Goal: Communication & Community: Answer question/provide support

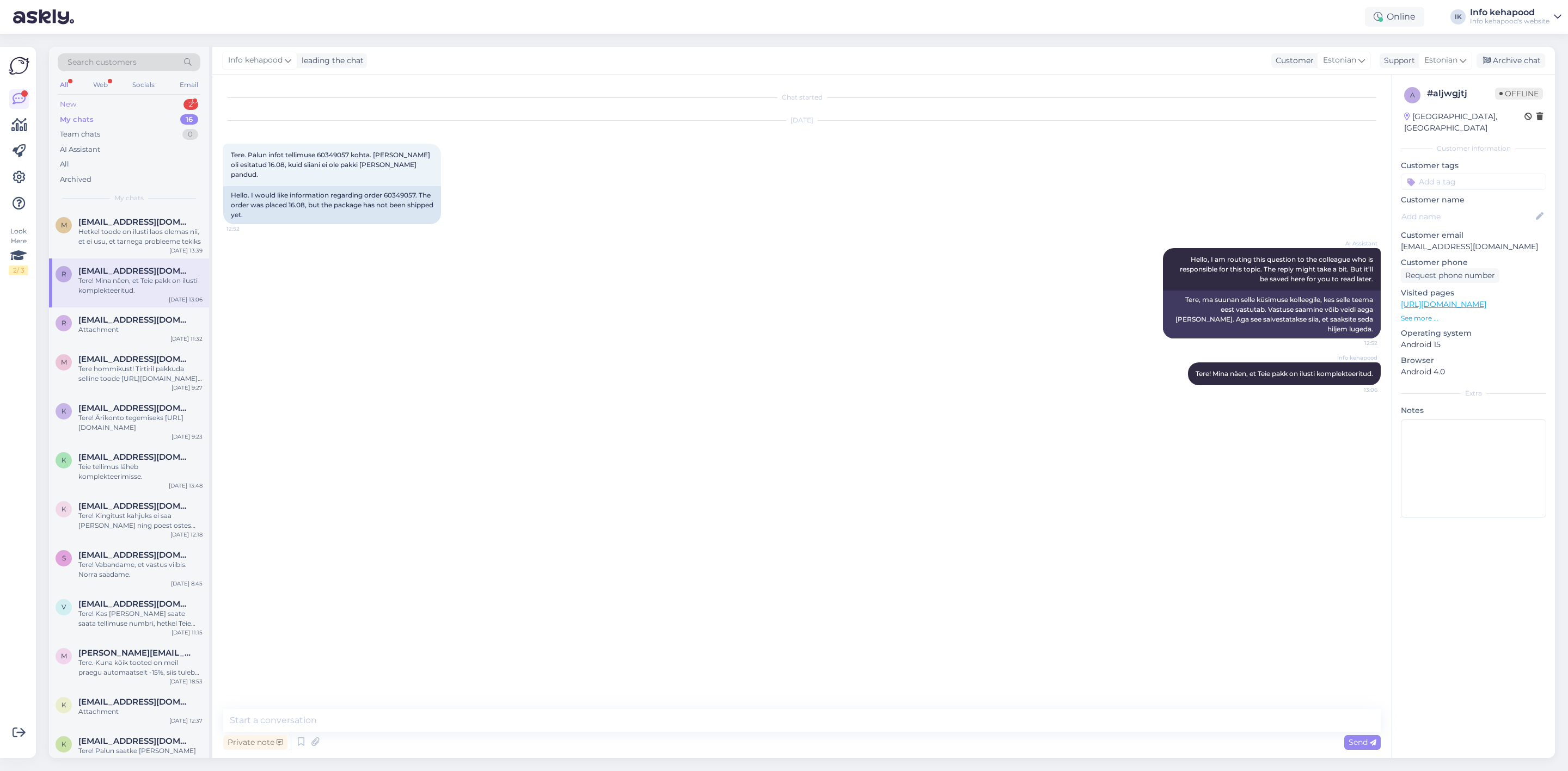
click at [166, 108] on div "New 2" at bounding box center [129, 104] width 142 height 15
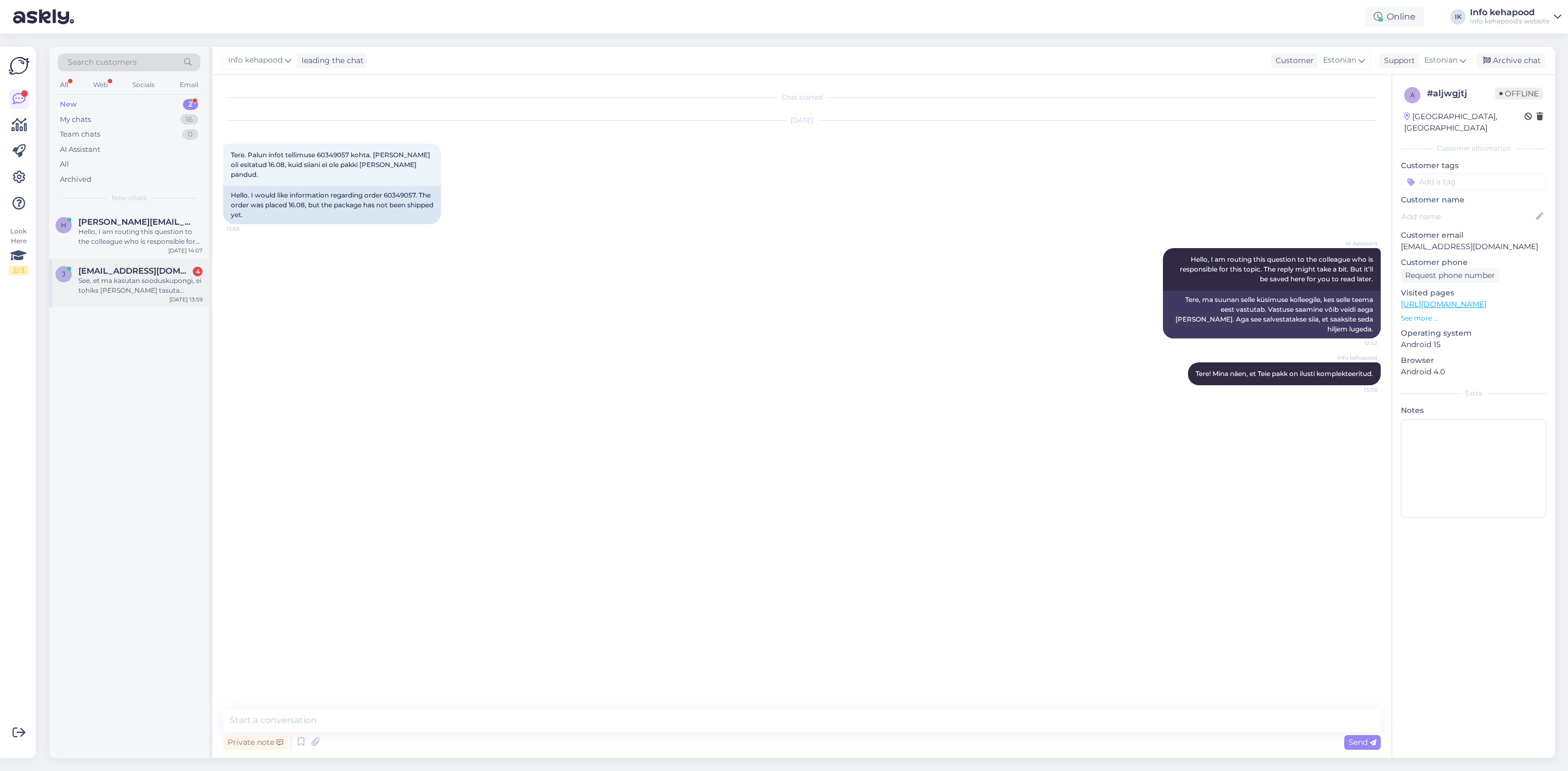
click at [153, 282] on div "See, et ma kasutan sooduskupongi, ei tohiks [PERSON_NAME] tasuta transporti [PE…" at bounding box center [141, 285] width 124 height 19
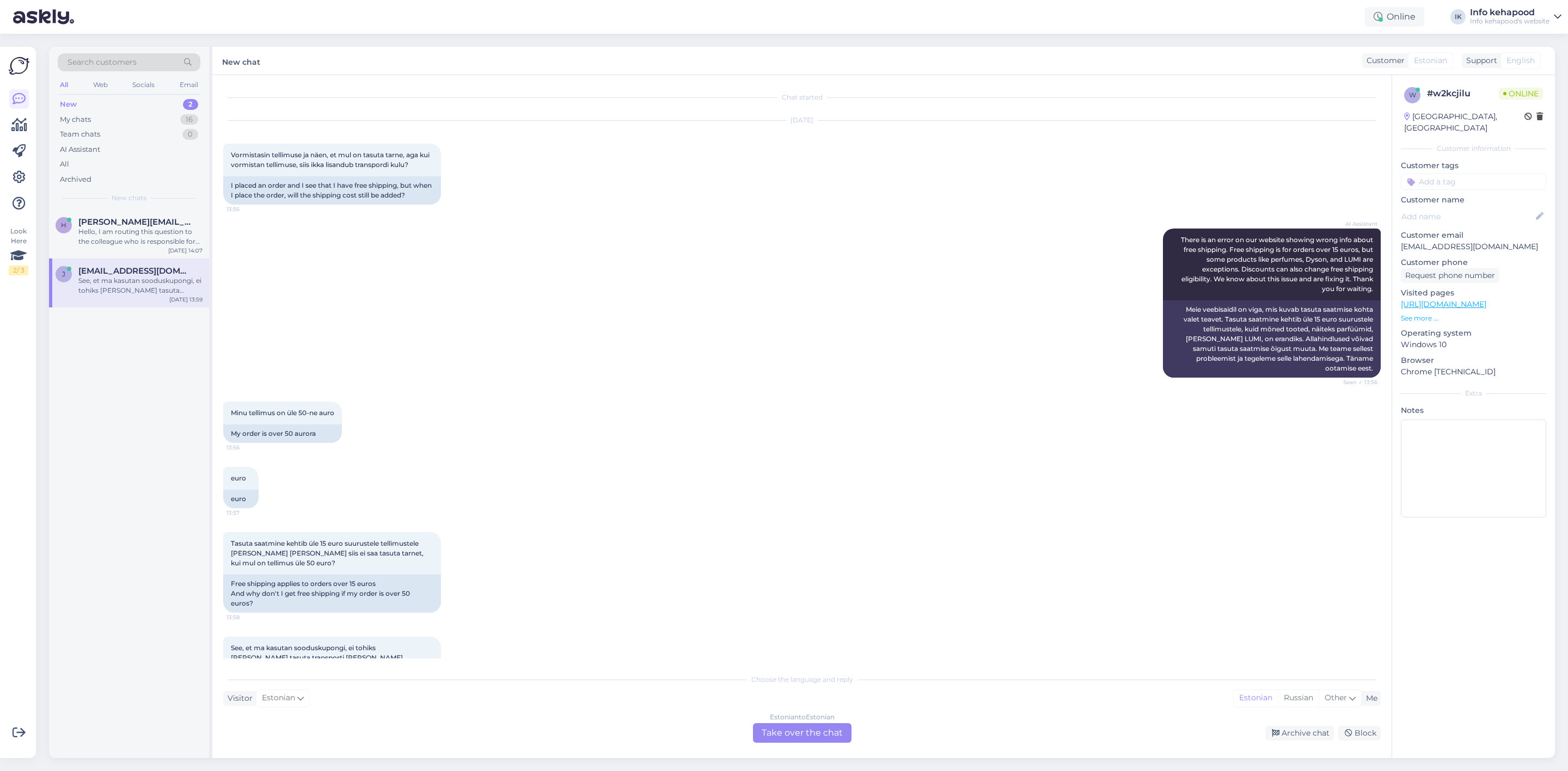
scroll to position [41, 0]
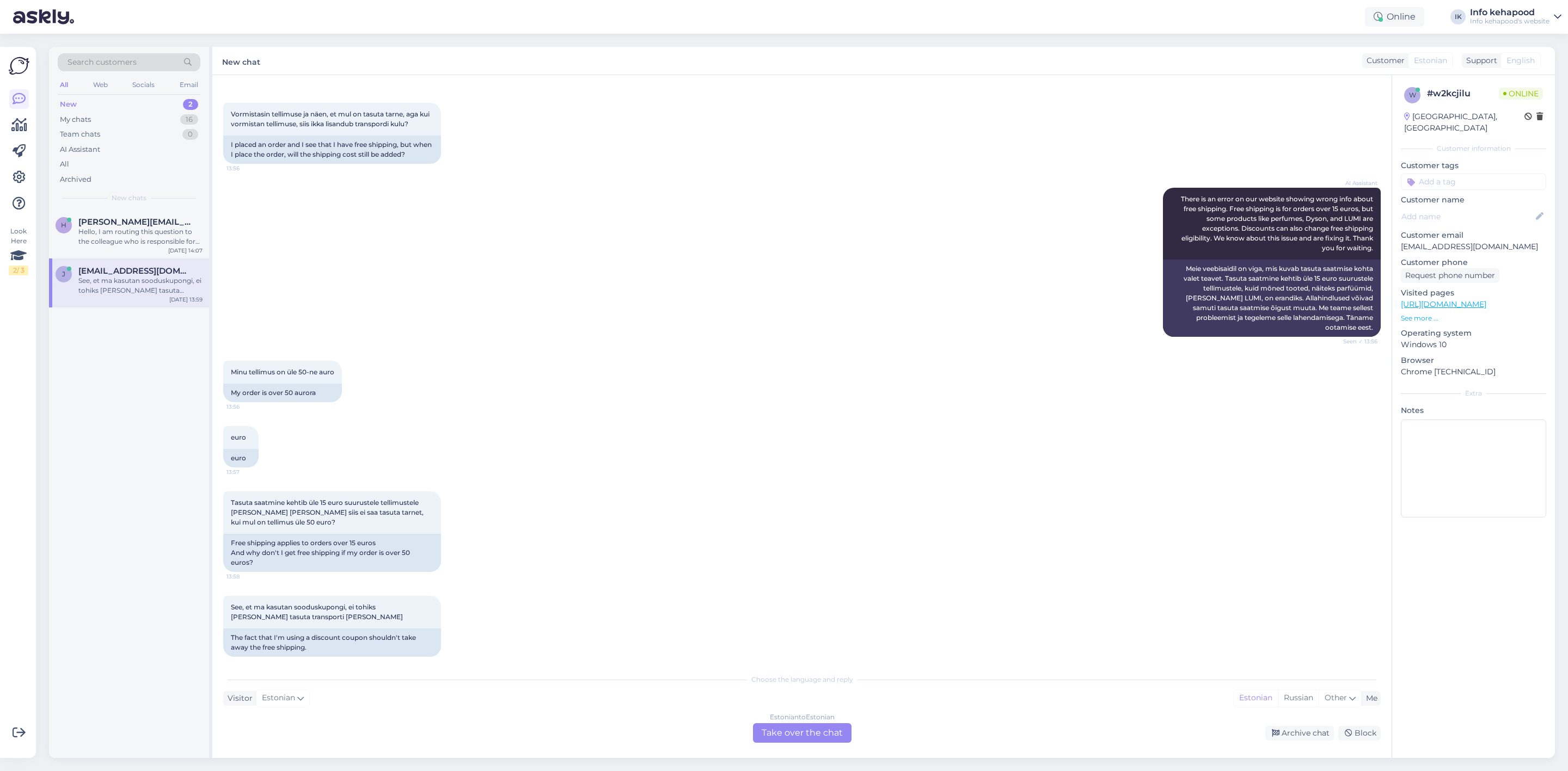
click at [900, 768] on div "Search customers All Web Socials Email New 2 My chats 16 Team chats 0 AI Assist…" at bounding box center [805, 402] width 1525 height 738
click at [835, 733] on div "Estonian to Estonian Take over the chat" at bounding box center [802, 733] width 99 height 19
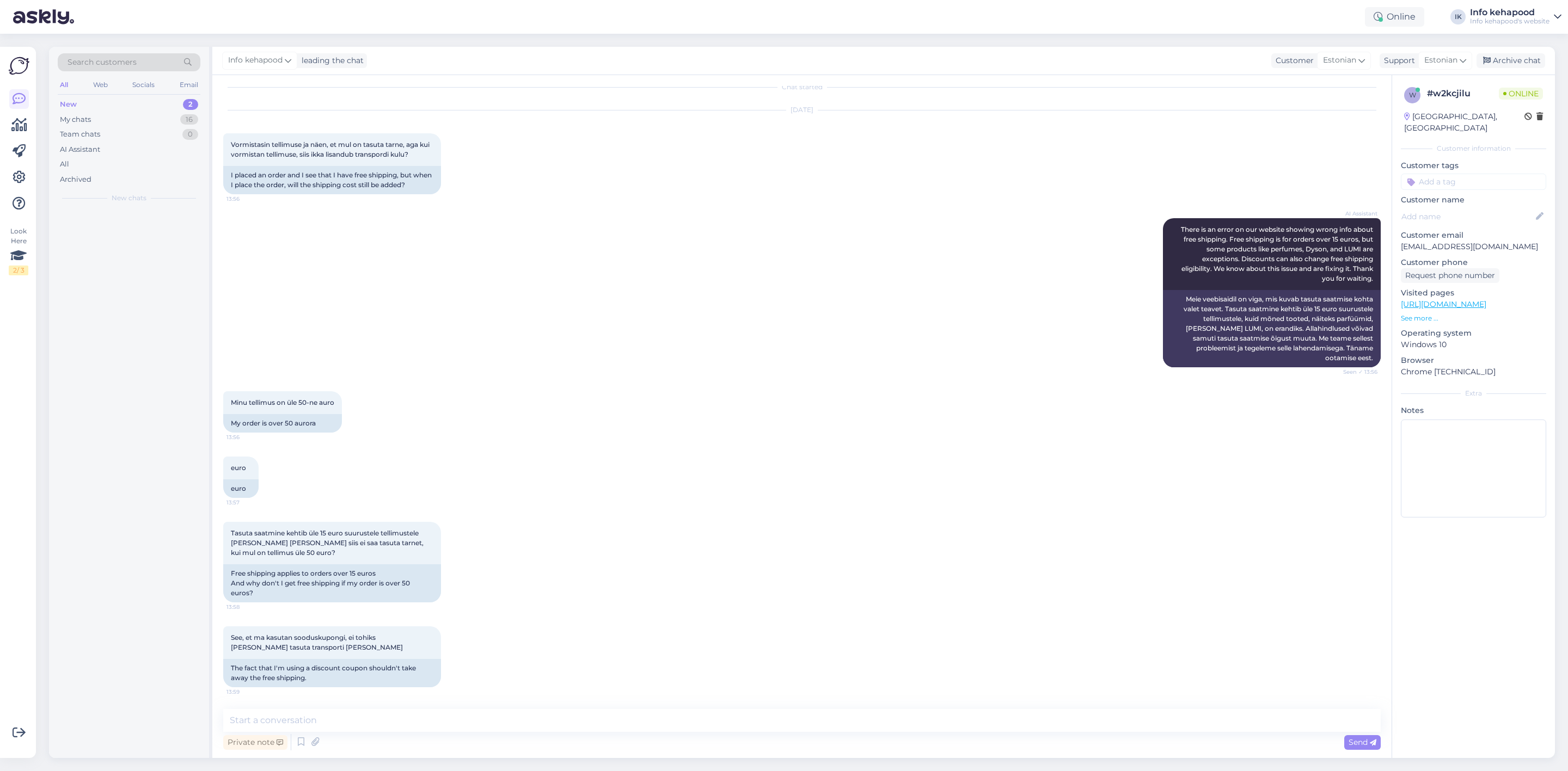
scroll to position [0, 0]
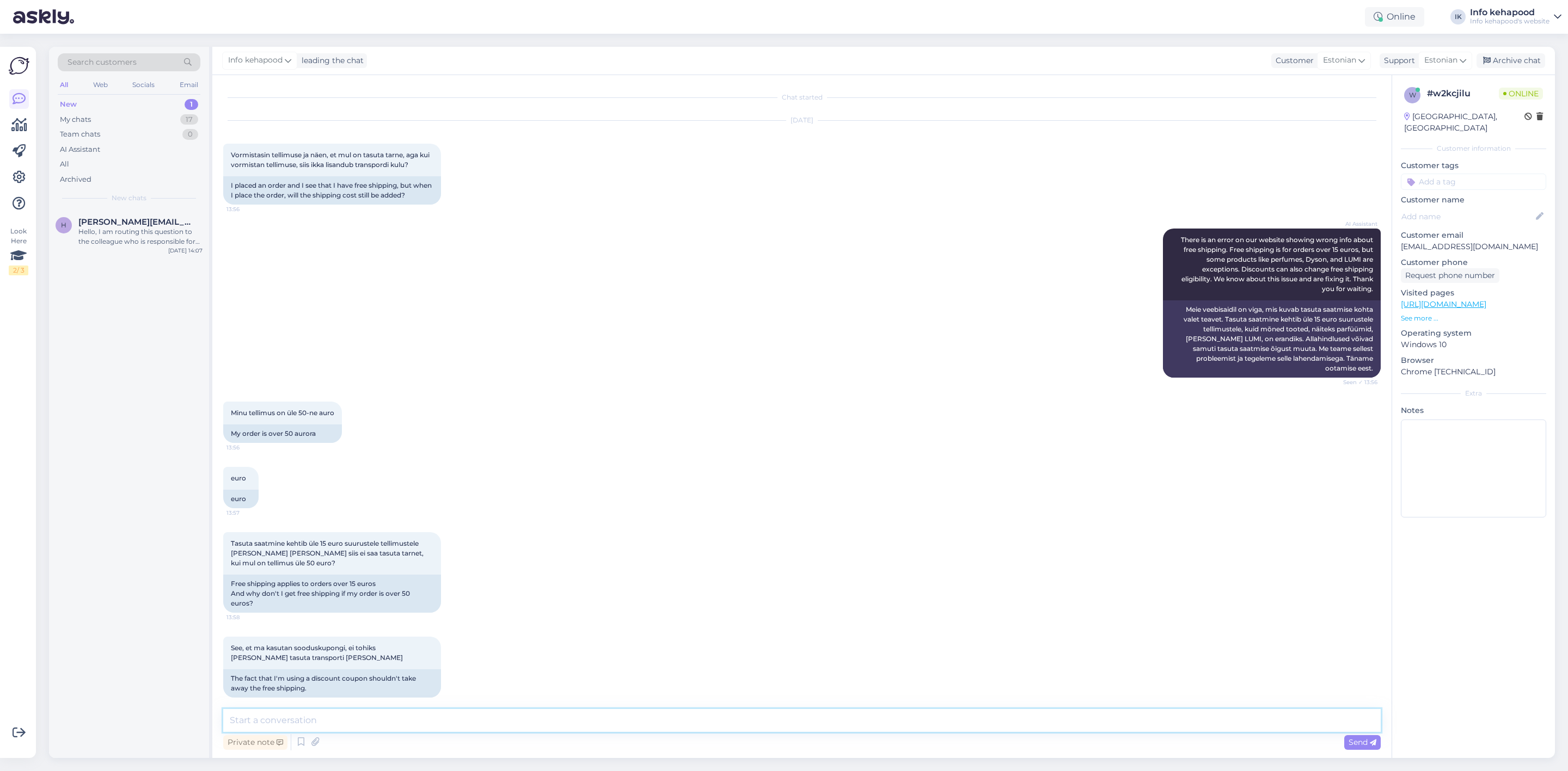
click at [681, 717] on textarea at bounding box center [802, 720] width 1158 height 23
type textarea "Tere!"
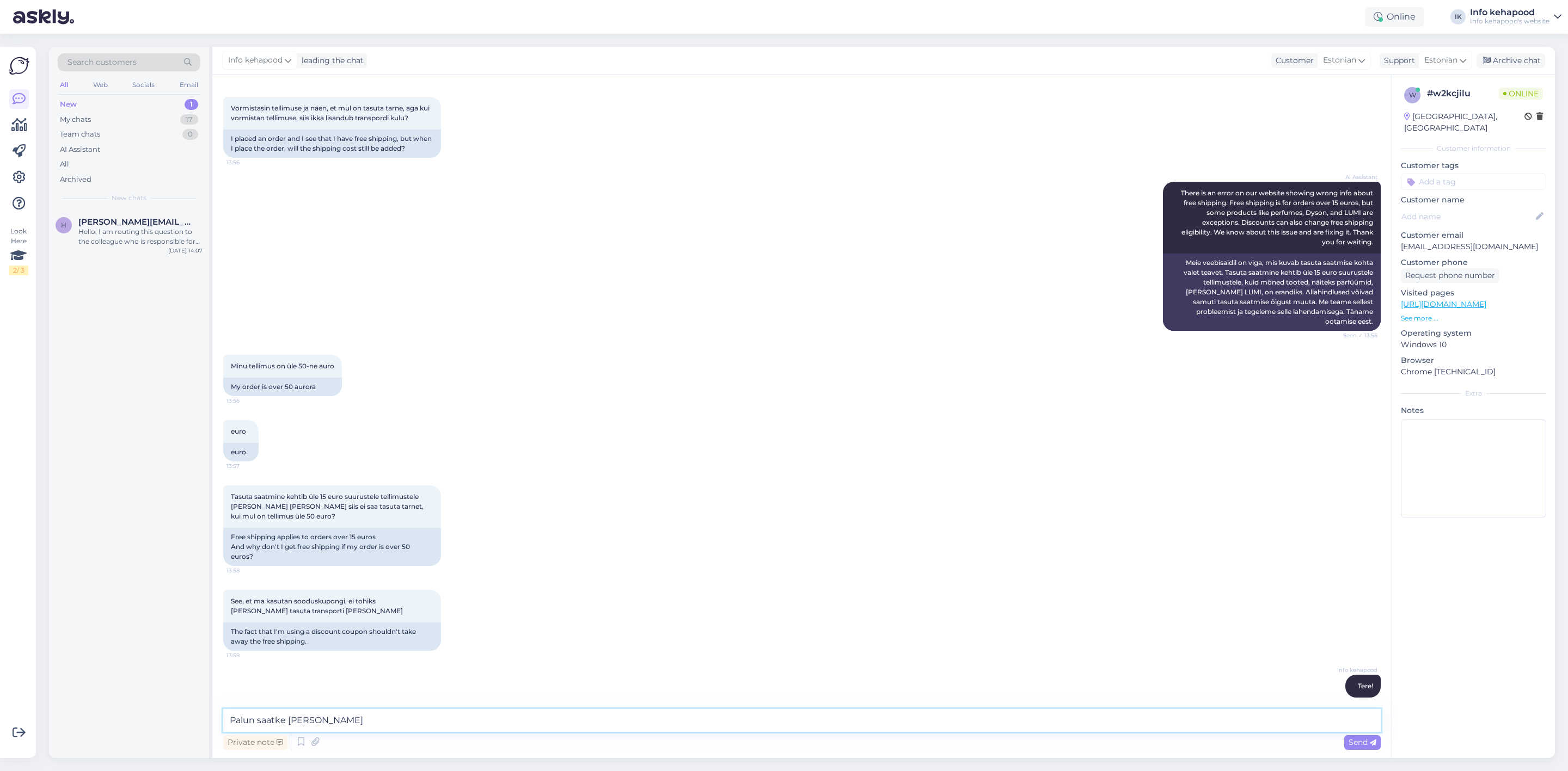
type textarea "Palun saatke meile pilt"
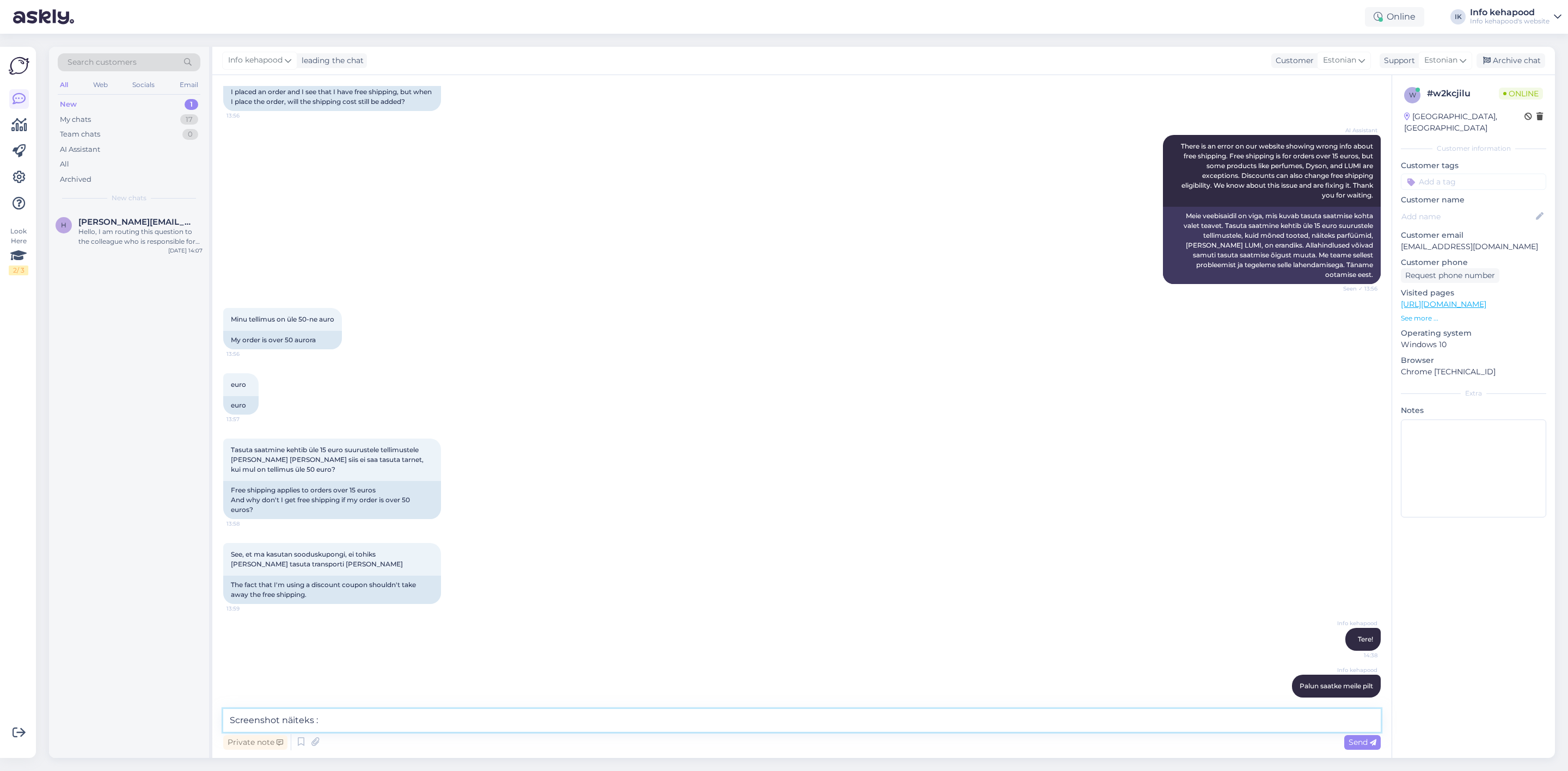
type textarea "Screenshot näiteks :)"
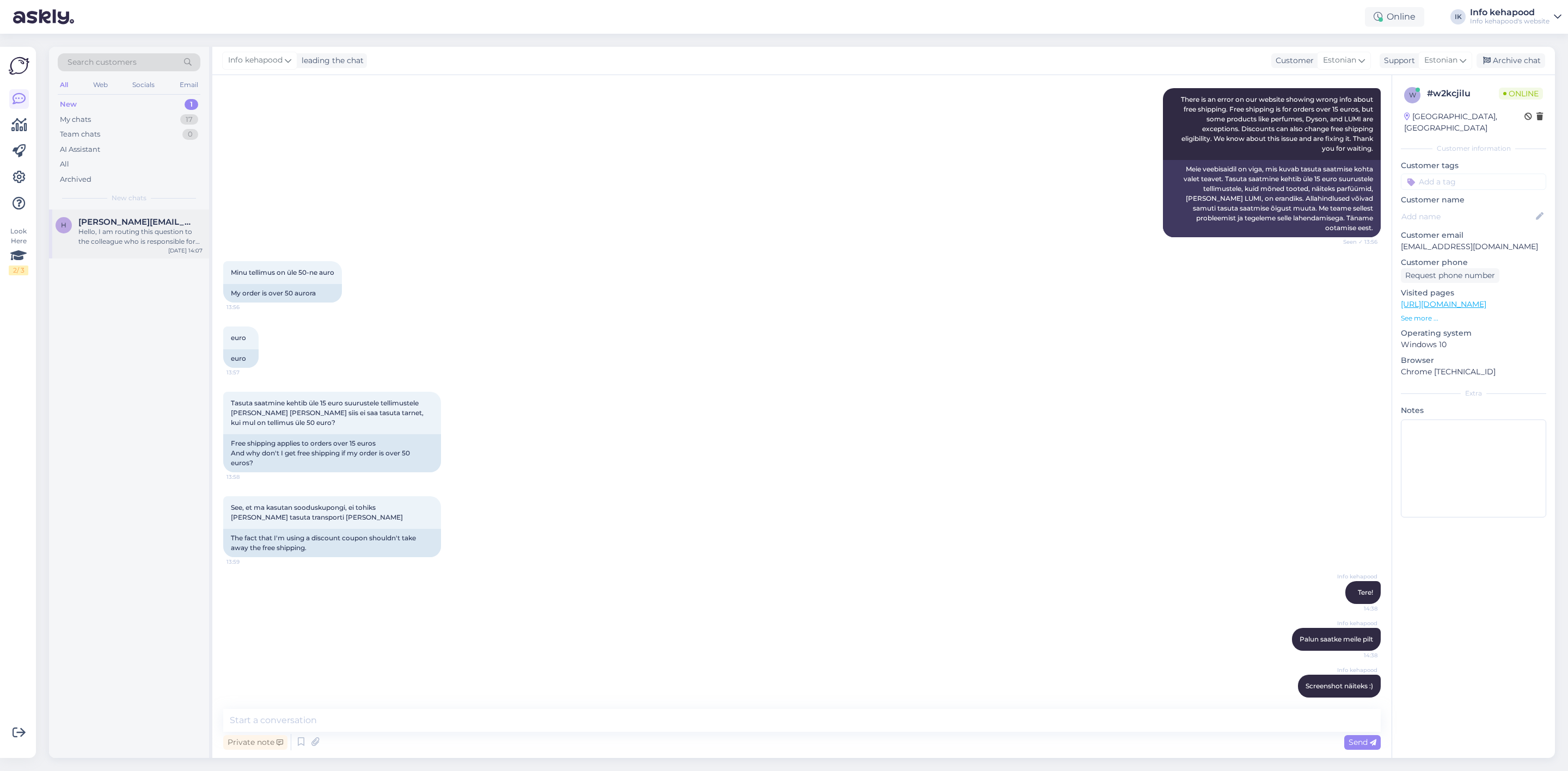
click at [86, 234] on div "Hello, I am routing this question to the colleague who is responsible for this …" at bounding box center [141, 237] width 124 height 19
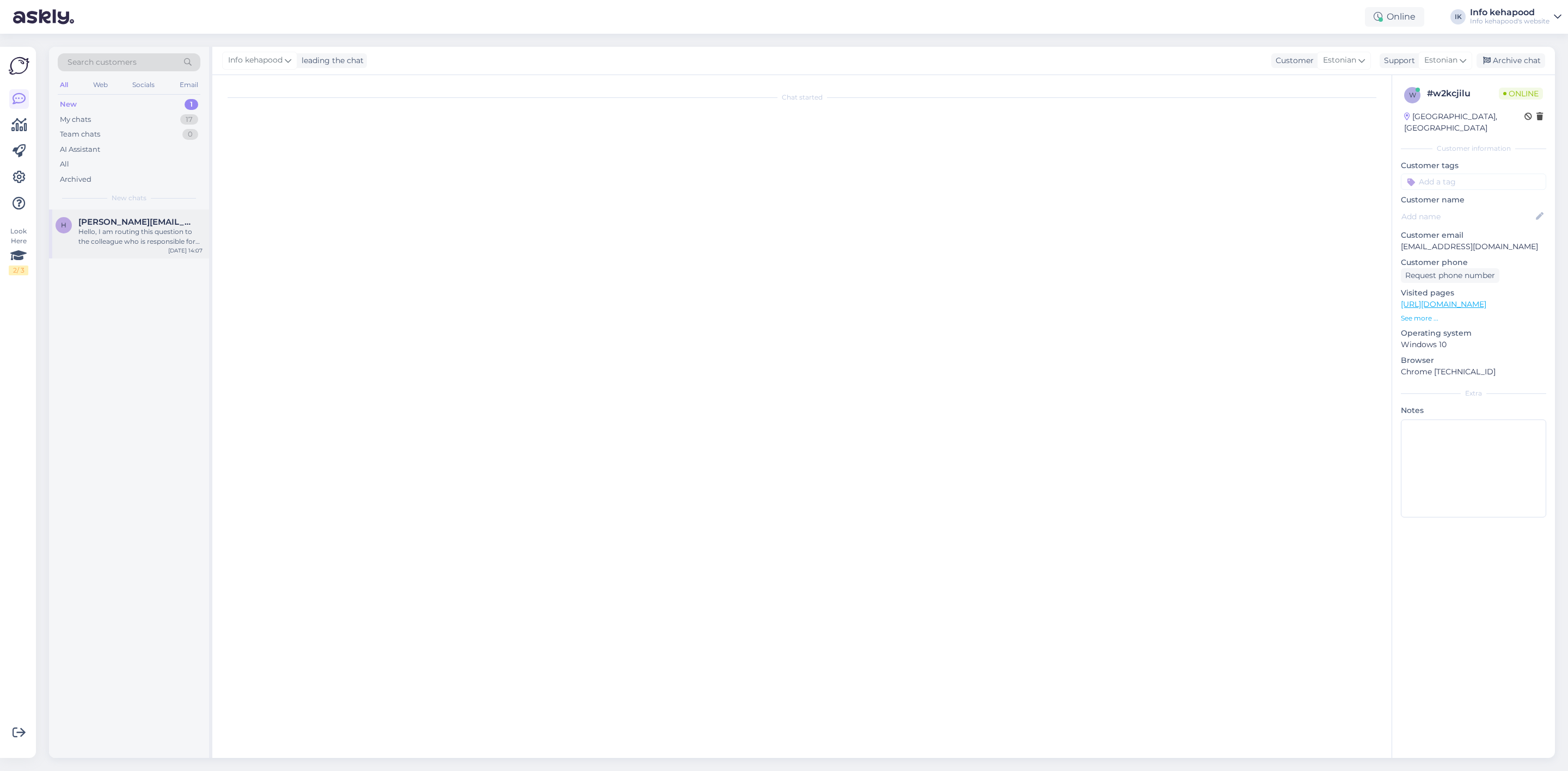
scroll to position [0, 0]
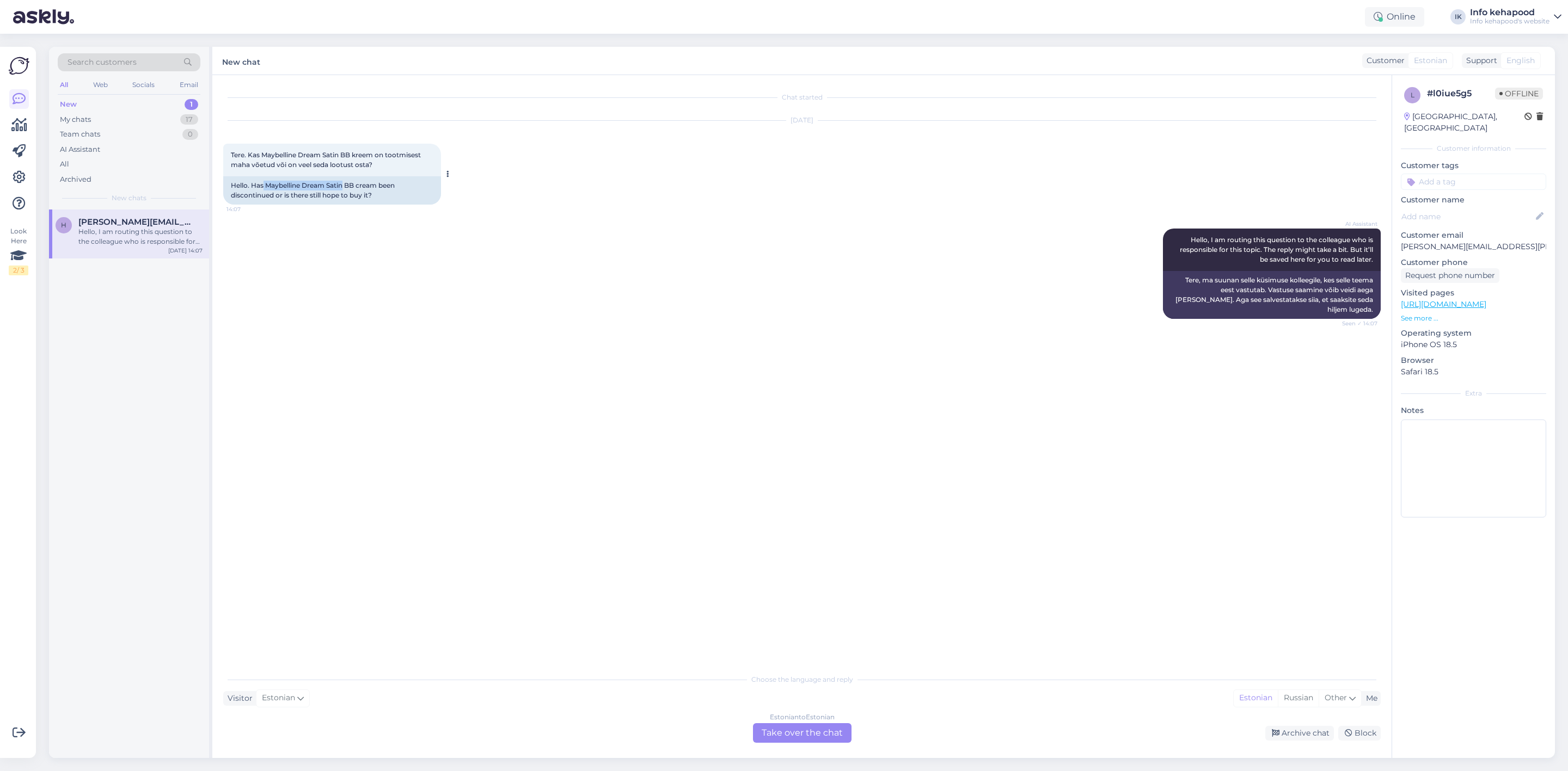
drag, startPoint x: 263, startPoint y: 187, endPoint x: 347, endPoint y: 183, distance: 84.1
click at [346, 183] on div "Hello. Has Maybelline Dream Satin BB cream been discontinued or is there still …" at bounding box center [332, 190] width 218 height 29
click at [394, 192] on div "Hello. Has Maybelline Dream Satin BB cream been discontinued or is there still …" at bounding box center [332, 190] width 218 height 29
click at [1454, 299] on link "[URL][DOMAIN_NAME]" at bounding box center [1443, 304] width 85 height 10
click at [819, 728] on div "Estonian to Estonian Take over the chat" at bounding box center [802, 733] width 99 height 19
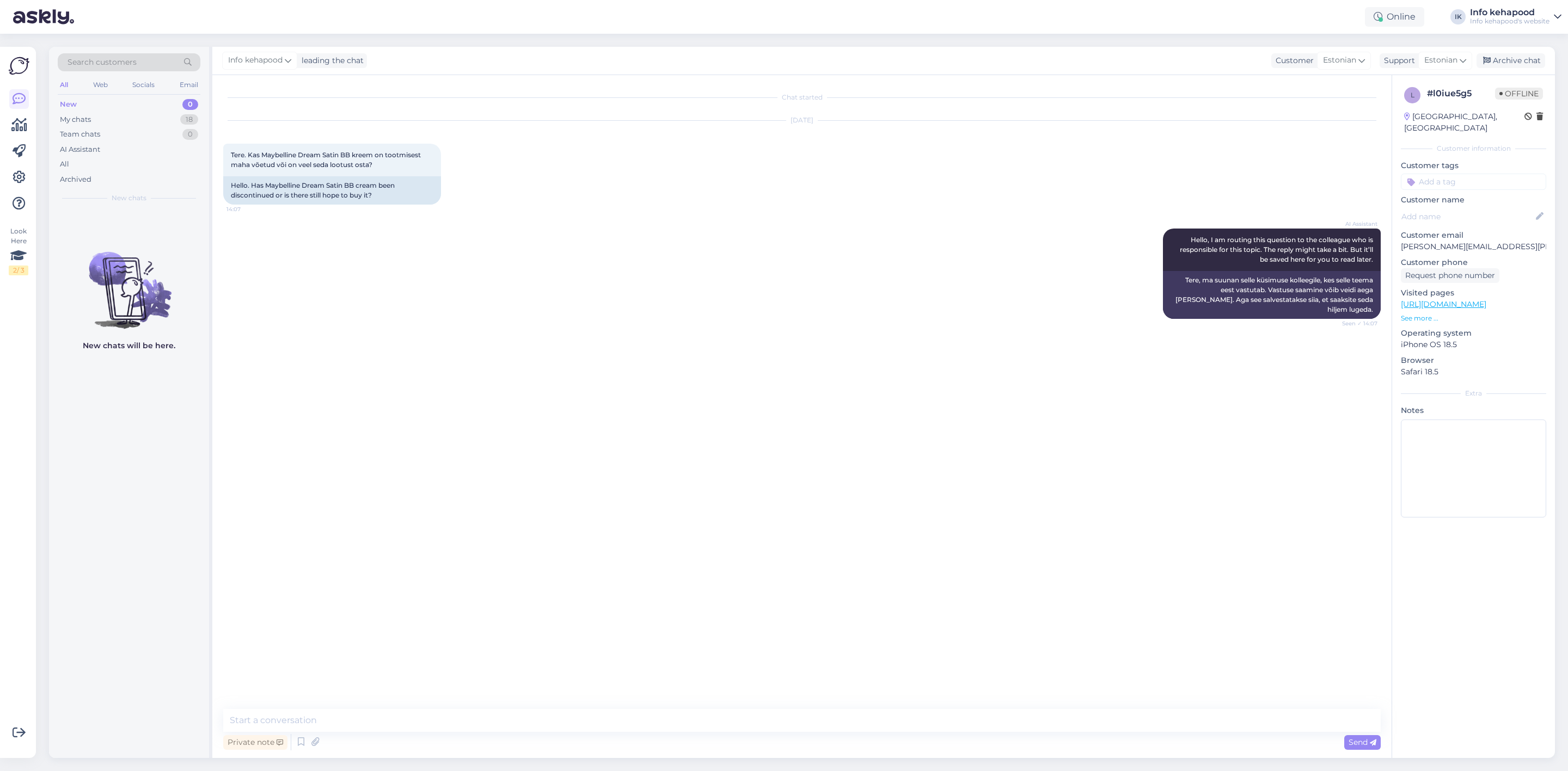
click at [740, 708] on div "Chat started [DATE] Tere. Kas Maybelline Dream Satin BB kreem on tootmisest mah…" at bounding box center [802, 416] width 1179 height 683
click at [740, 725] on textarea at bounding box center [802, 720] width 1158 height 23
type textarea "Tere! Kahjuks ei ole veel teada, kas toode on tulemas. Väga vabandan ebamugavus…"
